Goal: Find specific page/section: Find specific page/section

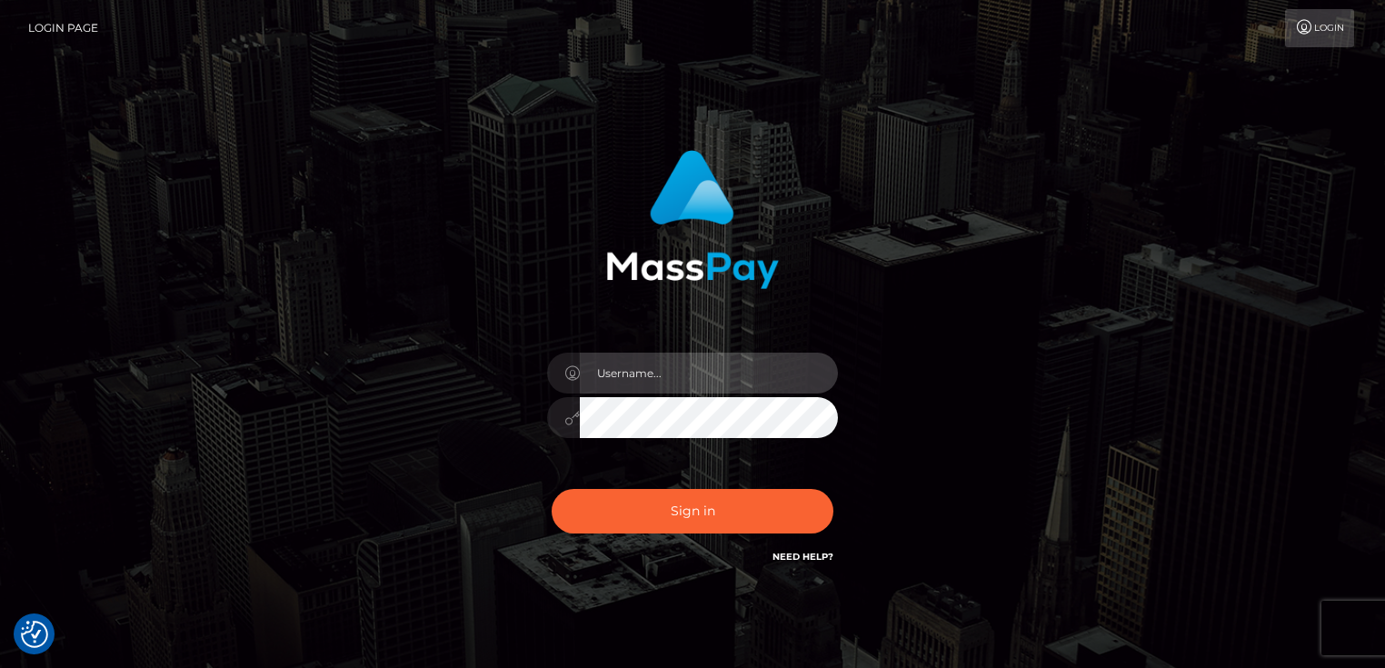
type input "Dan.Cirnat"
click at [831, 494] on div at bounding box center [676, 541] width 373 height 207
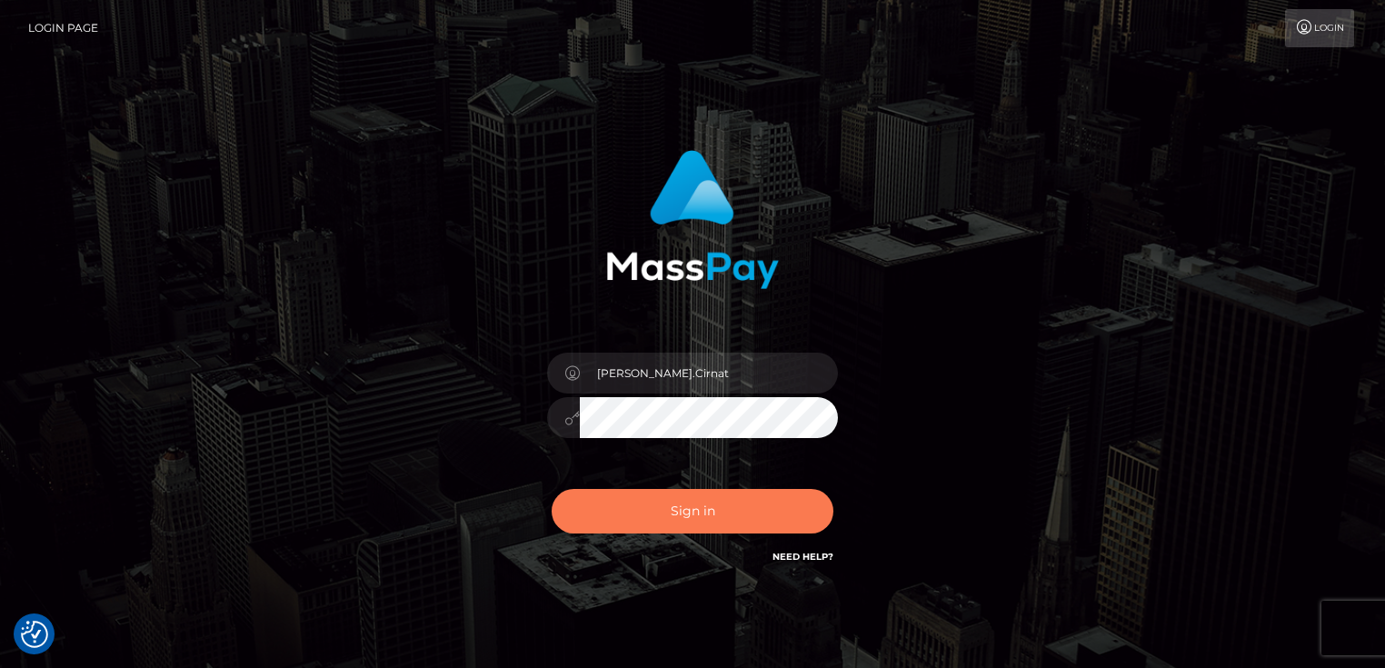
click at [705, 495] on button "Sign in" at bounding box center [693, 511] width 282 height 45
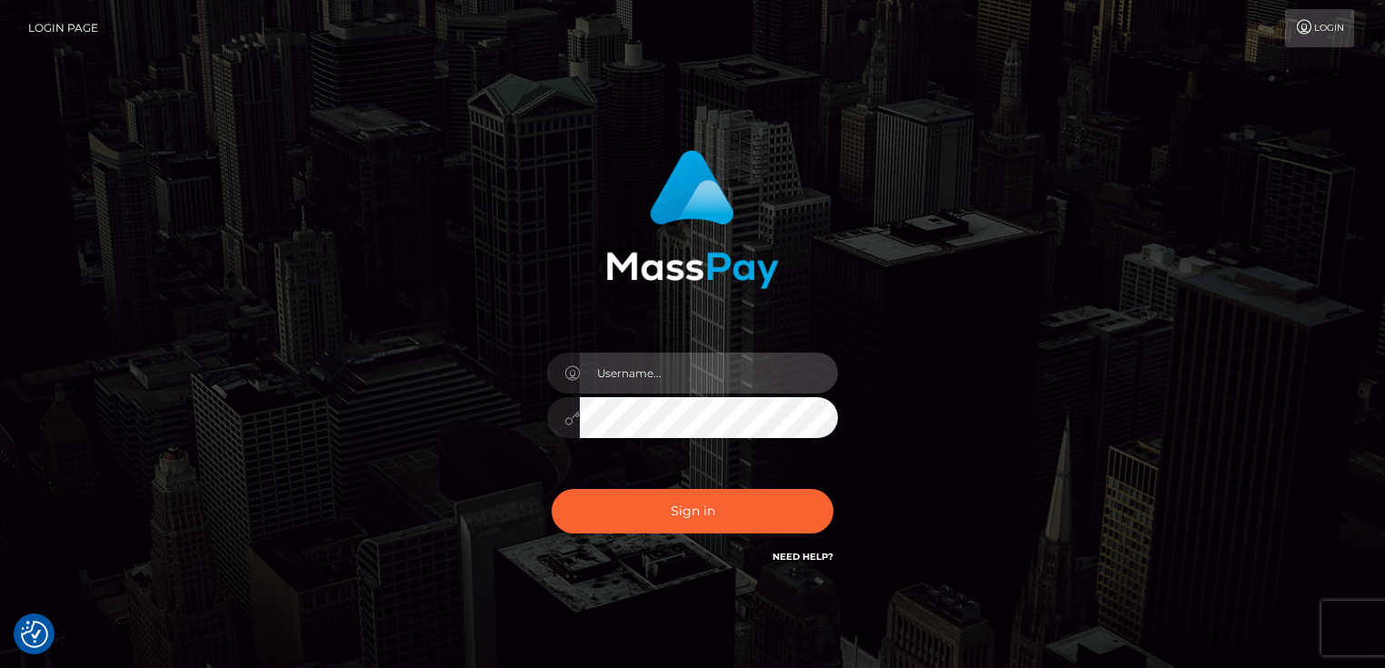
type input "Dan.Cirnat"
click at [840, 480] on div at bounding box center [676, 541] width 373 height 207
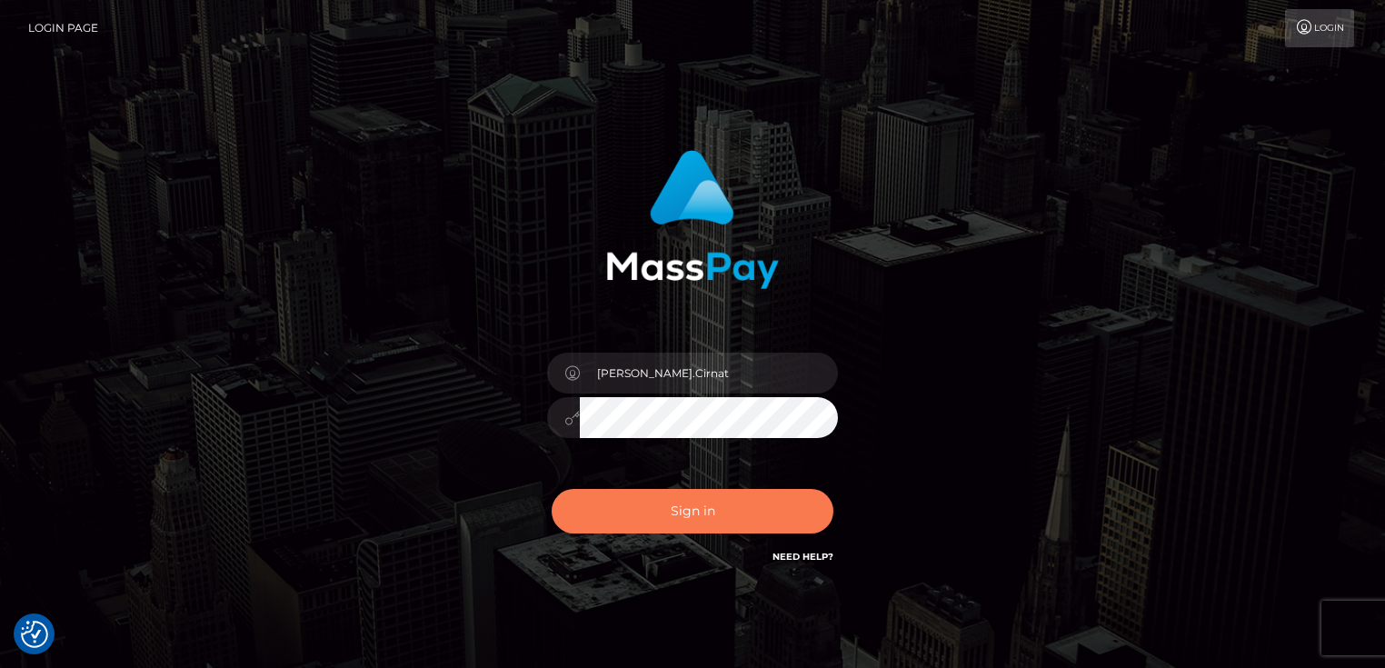
click at [730, 508] on button "Sign in" at bounding box center [693, 511] width 282 height 45
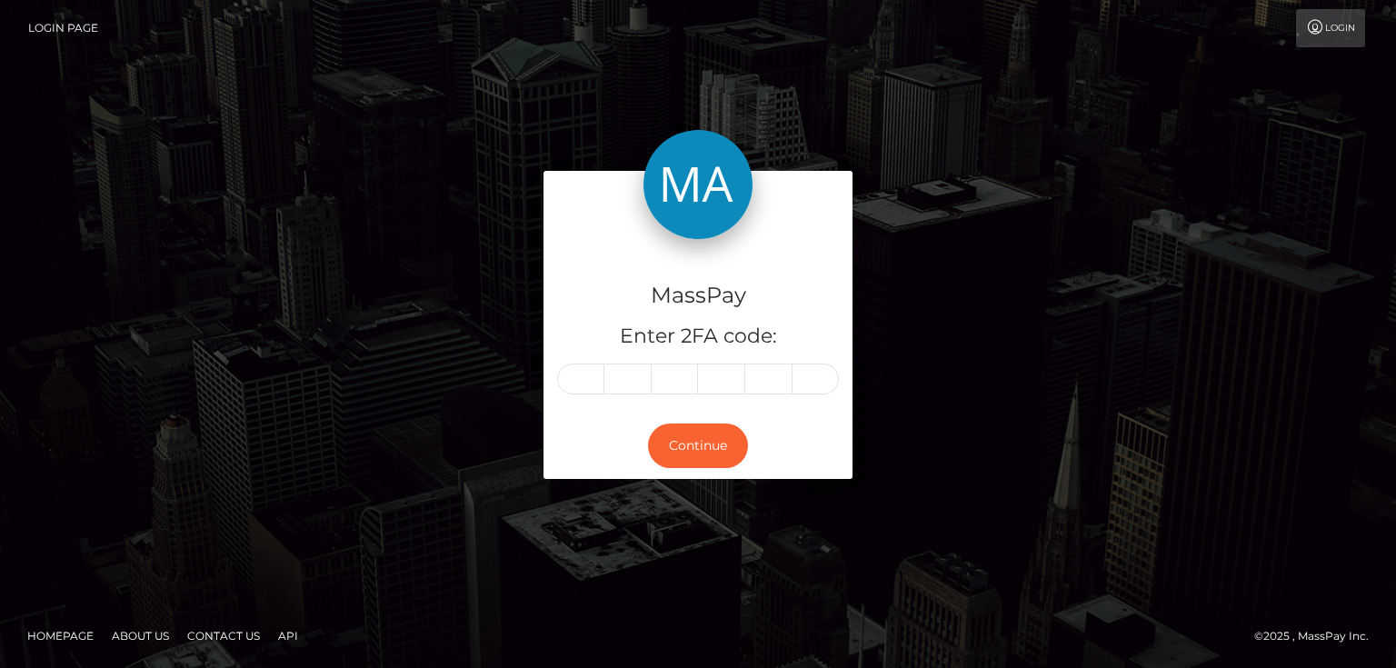
click at [581, 376] on input "text" at bounding box center [580, 378] width 47 height 31
type input "2"
type input "8"
type input "0"
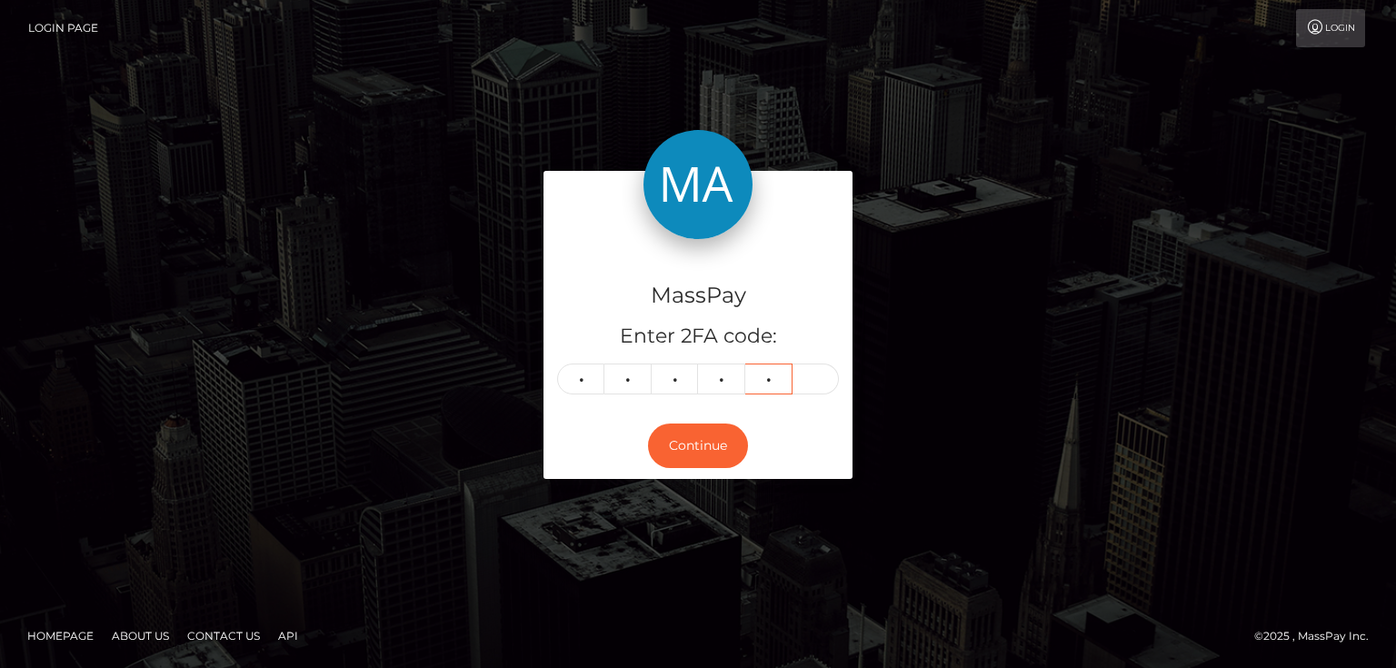
type input "7"
type input "4"
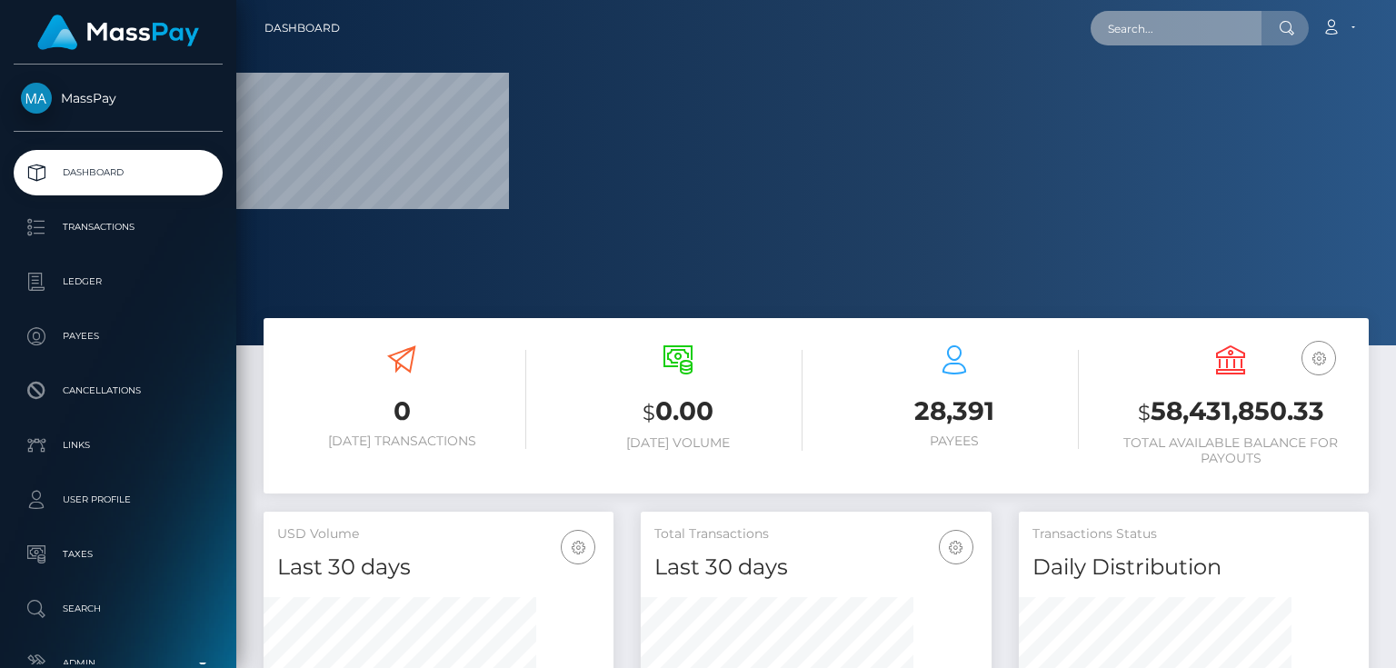
paste input "wdrl_4FVJi48yX4CWZ"
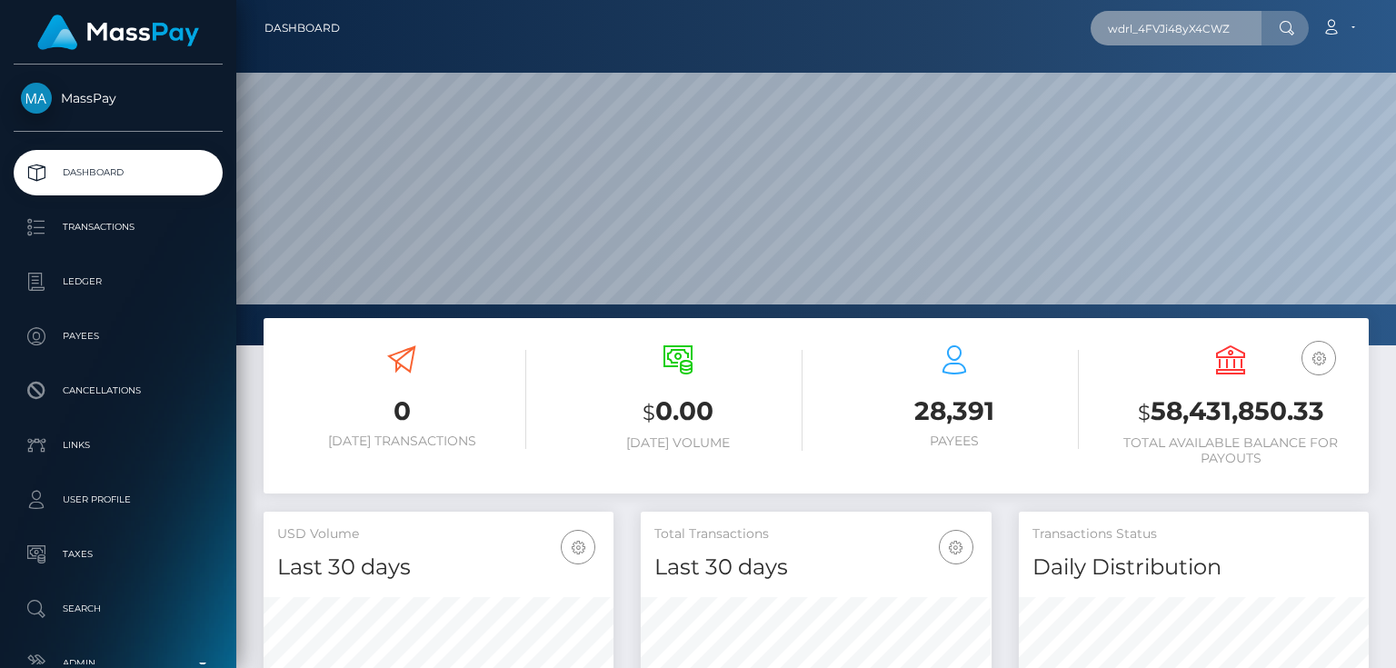
type input "wdrl_4FVJi48yX4CWZ"
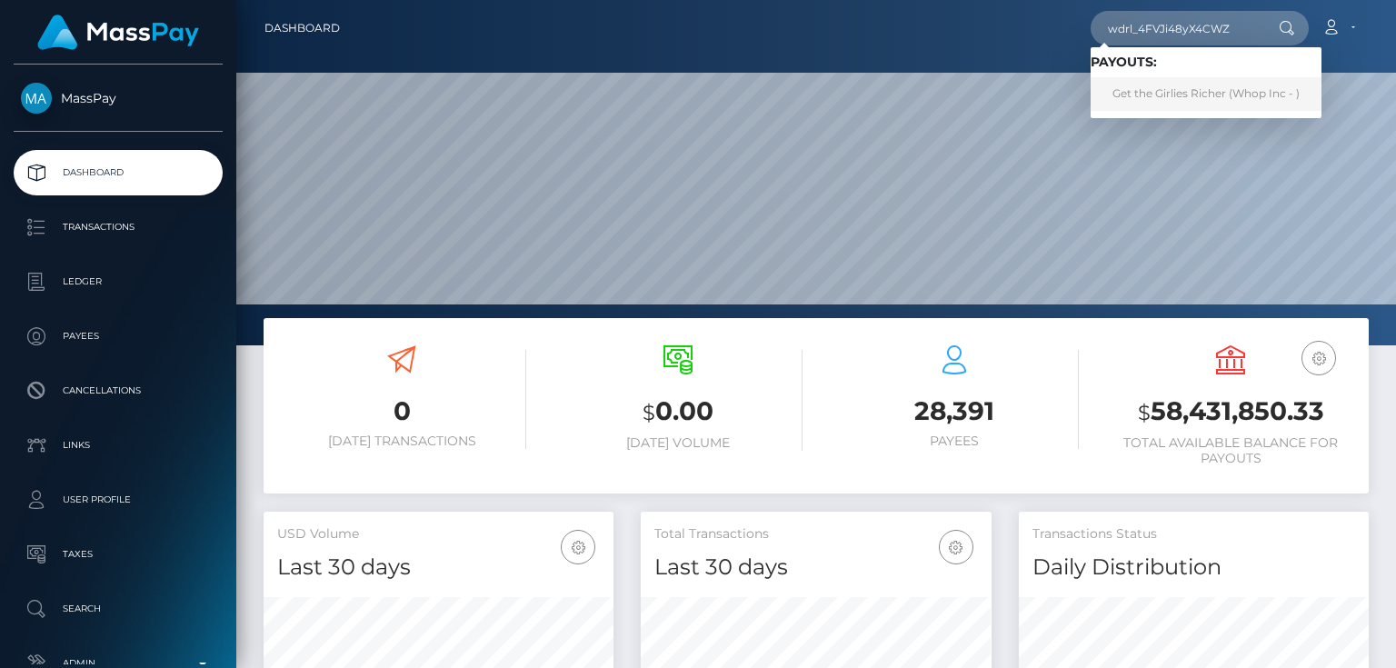
click at [1162, 94] on link "Get the Girlies Richer (Whop Inc - )" at bounding box center [1205, 94] width 231 height 34
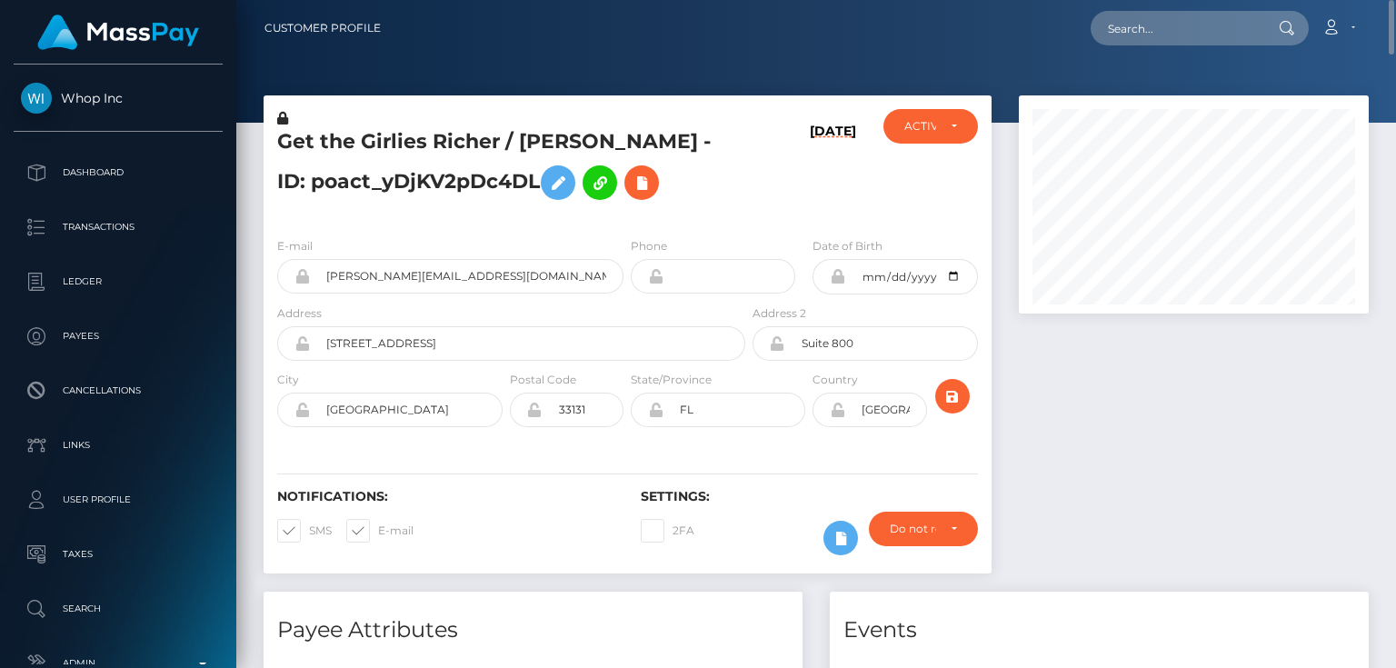
click at [383, 223] on div "Get the Girlies Richer / EMILY ELYSE EVANICH-LINDSTROM - ID: poact_yDjKV2pDc4DL" at bounding box center [505, 166] width 485 height 114
